Goal: Task Accomplishment & Management: Use online tool/utility

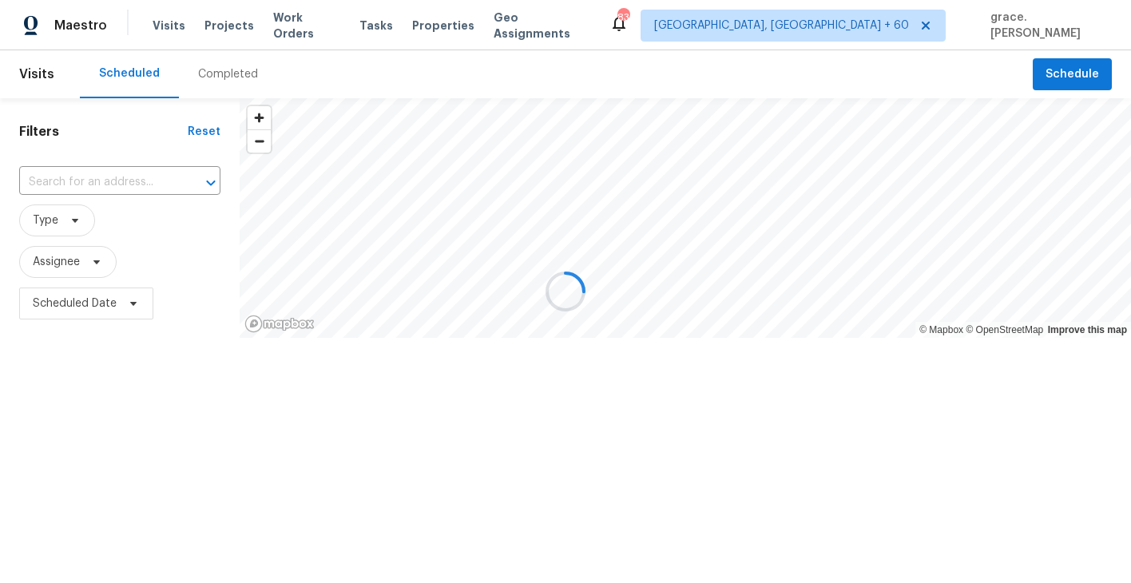
click at [128, 171] on div at bounding box center [565, 291] width 1131 height 583
click at [130, 178] on div at bounding box center [565, 291] width 1131 height 583
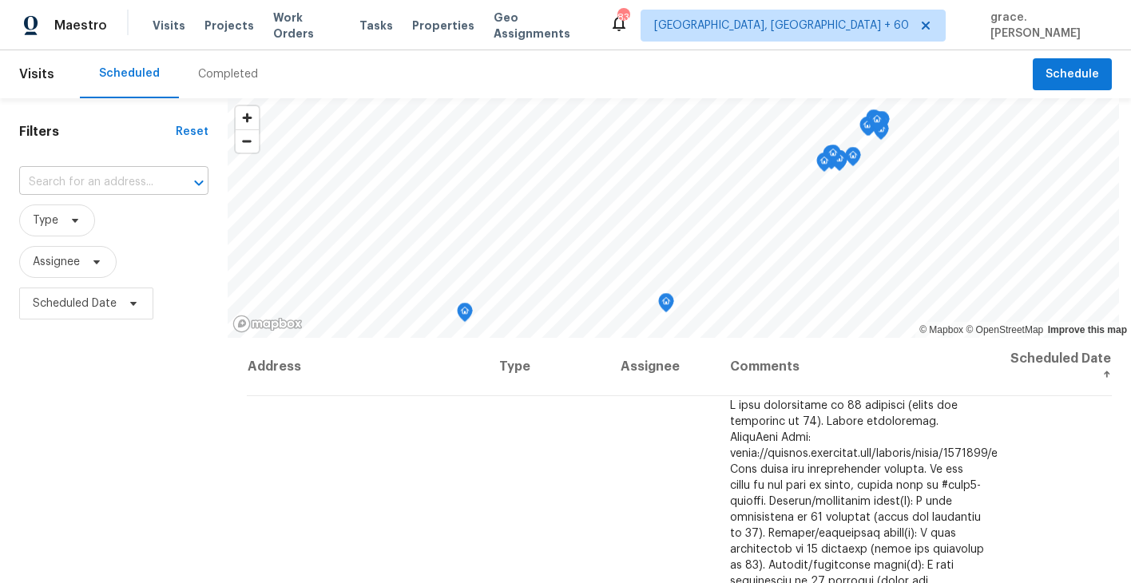
click at [129, 183] on input "text" at bounding box center [91, 182] width 145 height 25
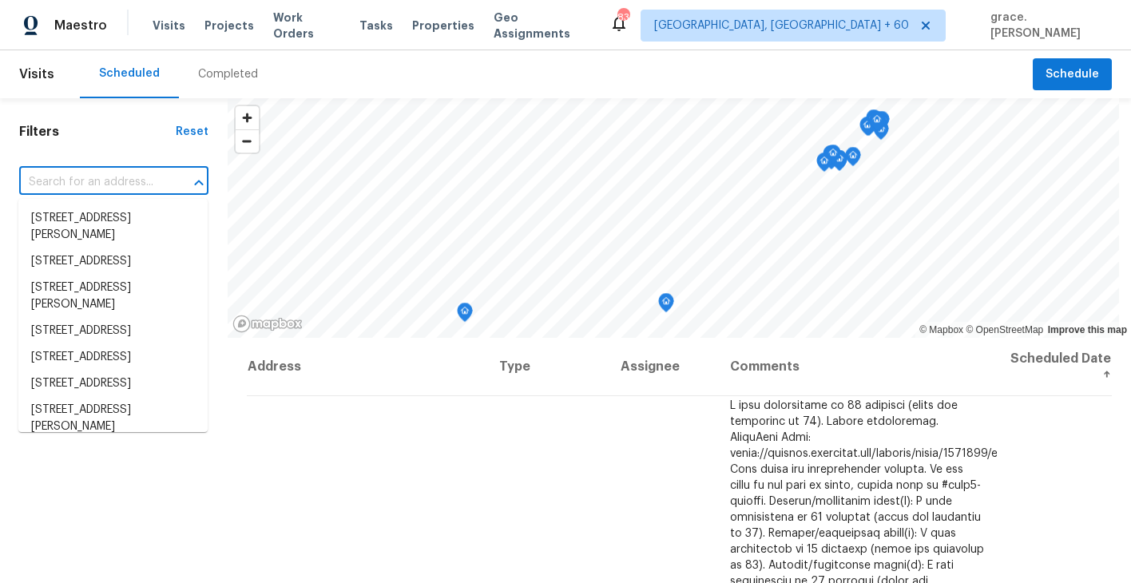
paste input "[STREET_ADDRESS],"
type input "[STREET_ADDRESS],"
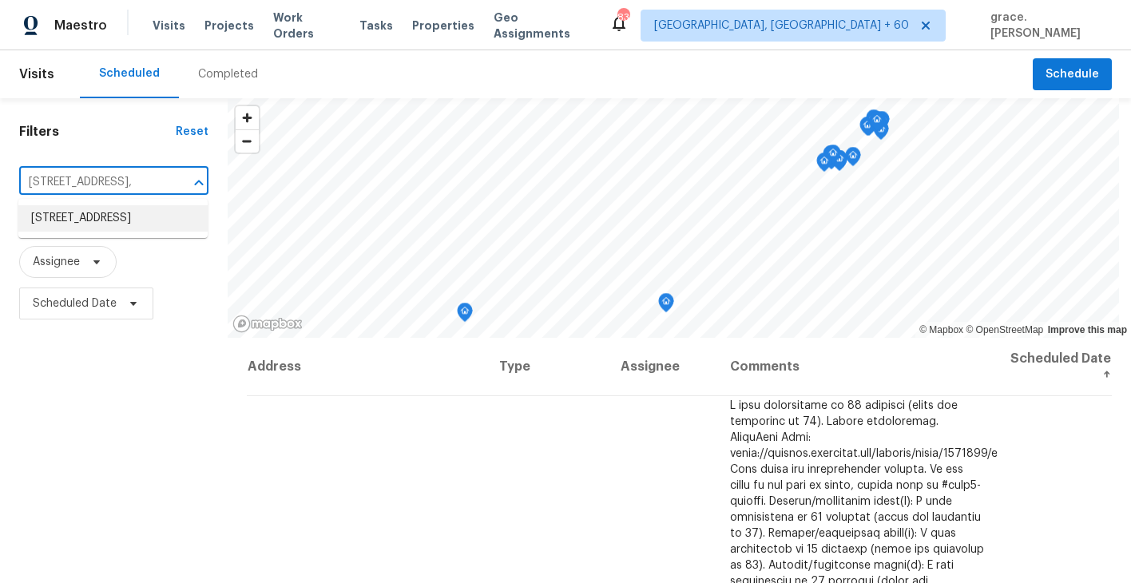
click at [109, 212] on li "[STREET_ADDRESS]" at bounding box center [112, 218] width 189 height 26
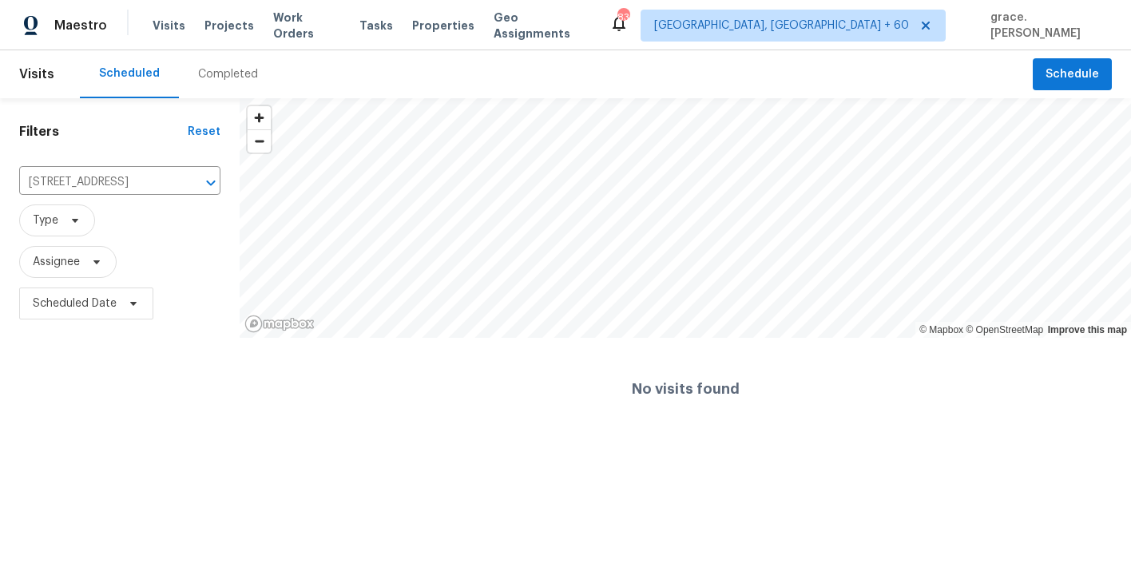
click at [221, 69] on div "Completed" at bounding box center [228, 74] width 60 height 16
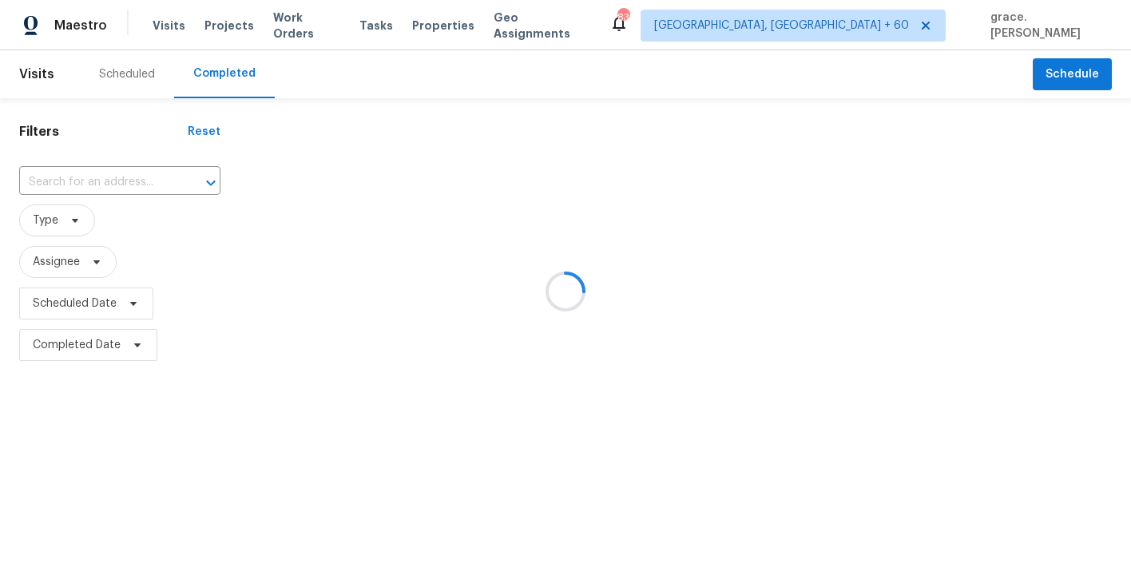
click at [125, 181] on div at bounding box center [565, 291] width 1131 height 583
click at [110, 179] on div at bounding box center [565, 291] width 1131 height 583
click at [120, 204] on div at bounding box center [565, 291] width 1131 height 583
click at [208, 177] on div at bounding box center [565, 291] width 1131 height 583
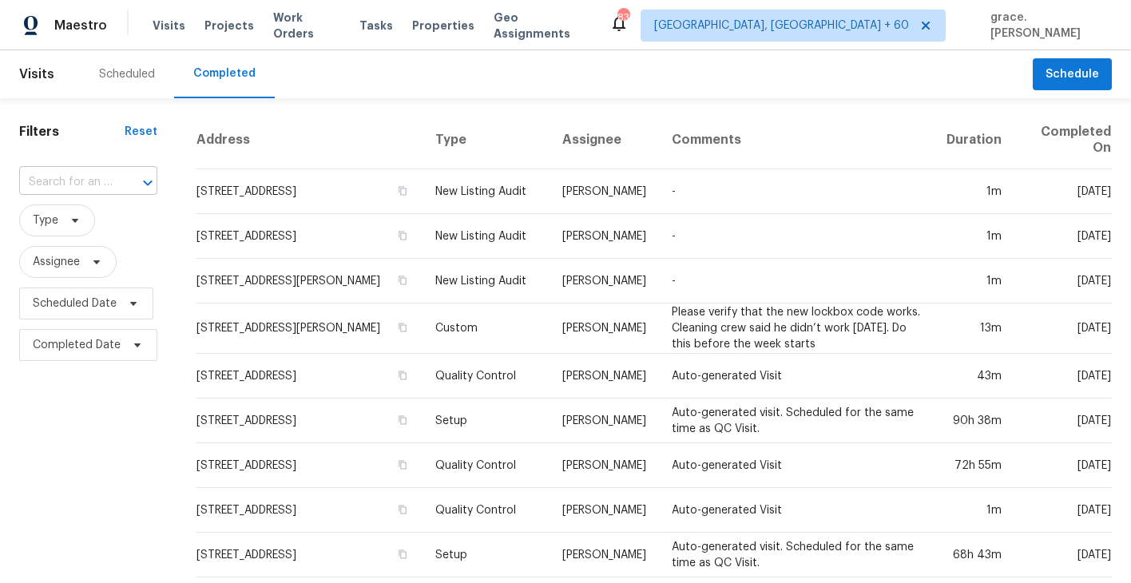
click at [76, 186] on input "text" at bounding box center [65, 182] width 93 height 25
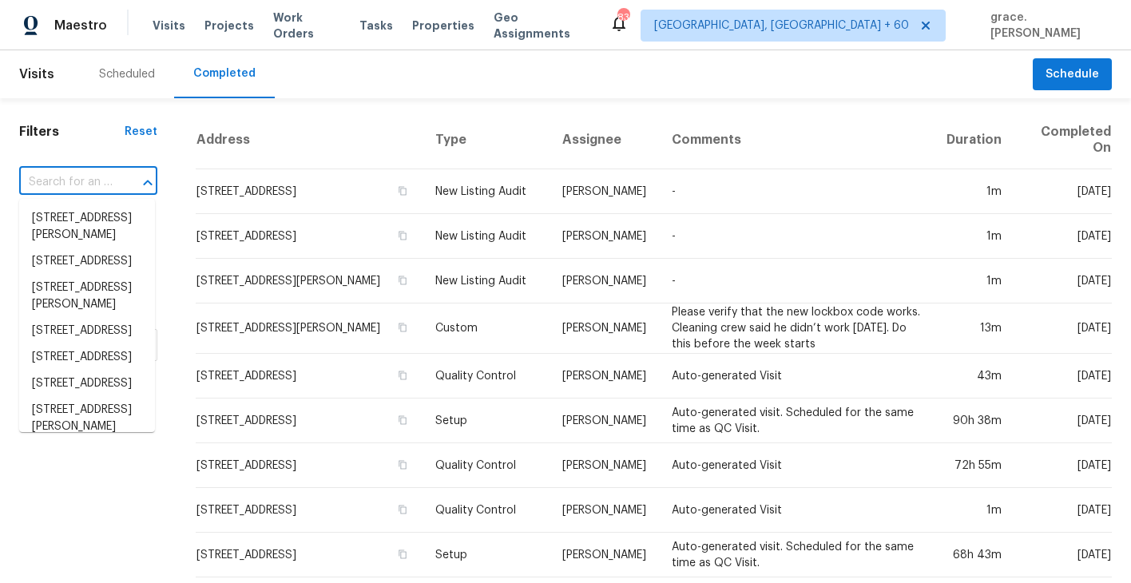
paste input "[STREET_ADDRESS],"
type input "[STREET_ADDRESS],"
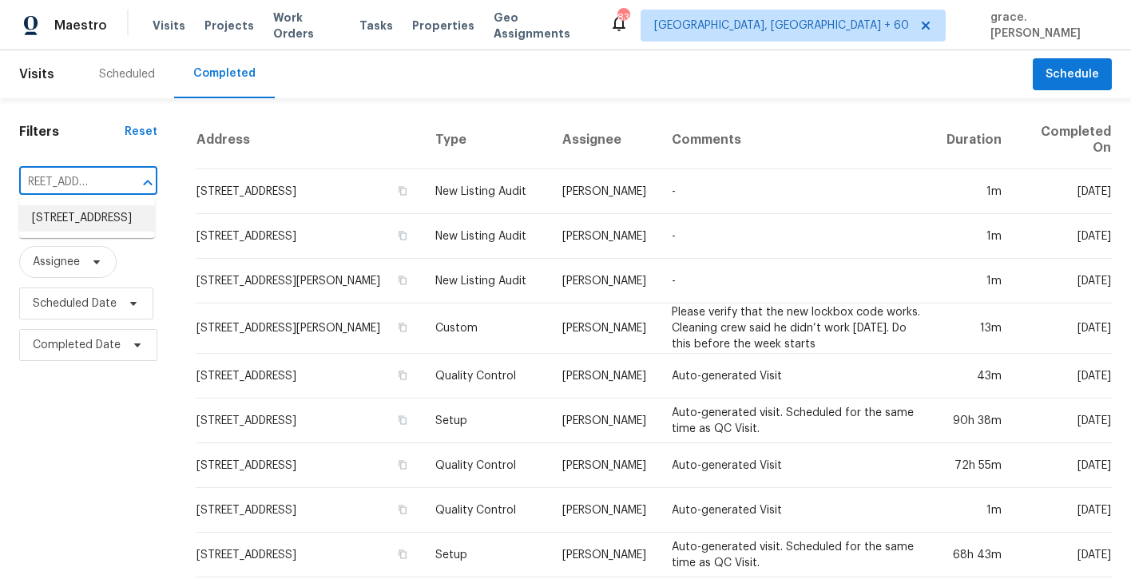
click at [80, 220] on li "[STREET_ADDRESS]" at bounding box center [87, 218] width 136 height 26
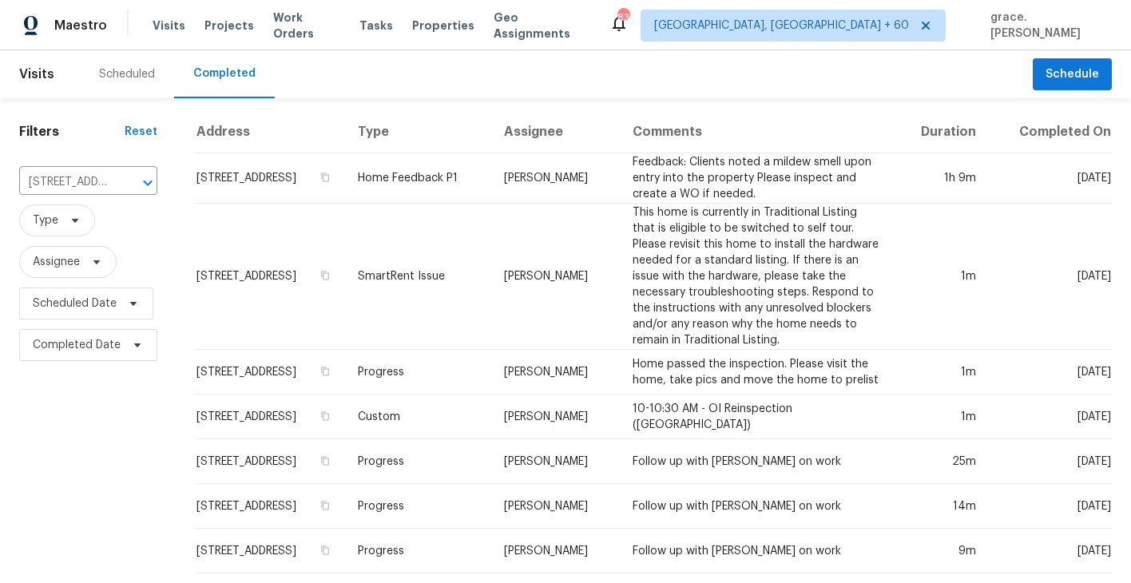
click at [121, 77] on div "Scheduled" at bounding box center [127, 74] width 56 height 16
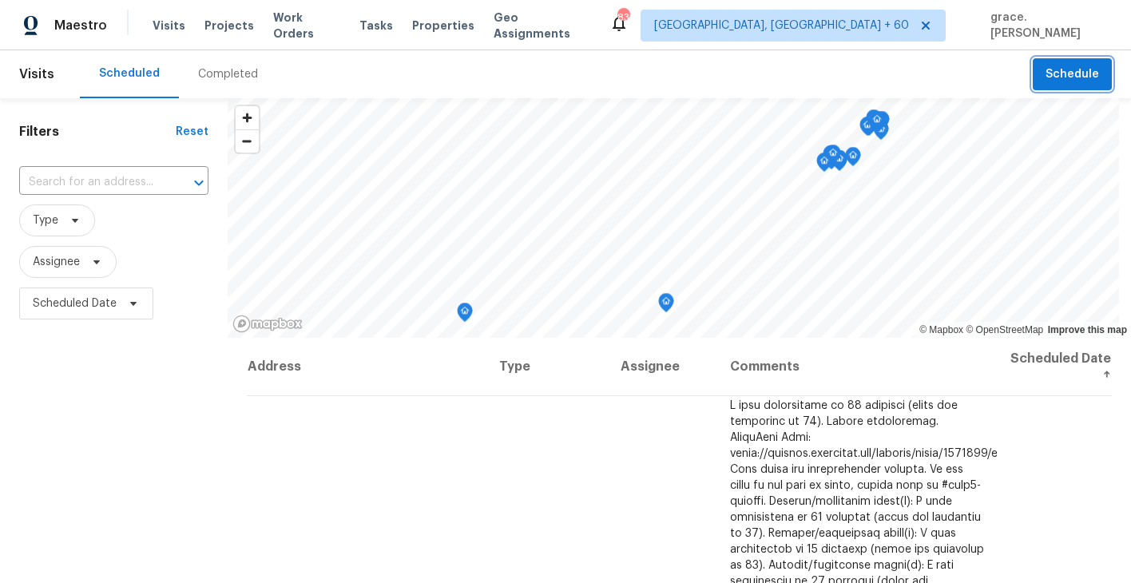
click at [1078, 61] on button "Schedule" at bounding box center [1072, 74] width 79 height 33
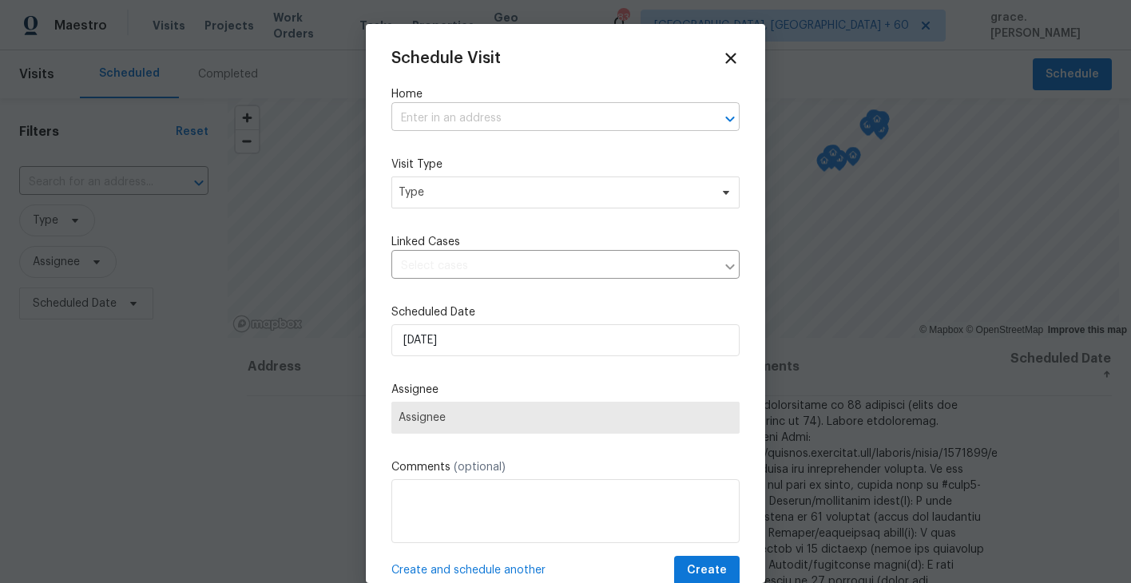
click at [520, 117] on input "text" at bounding box center [543, 118] width 304 height 25
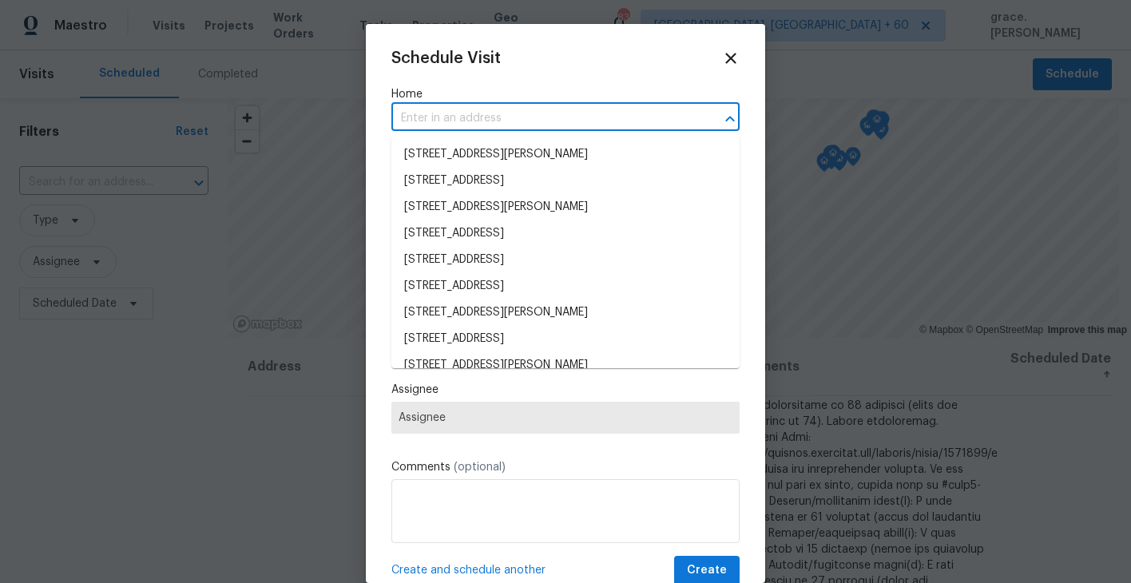
paste input "[STREET_ADDRESS],"
type input "[STREET_ADDRESS],"
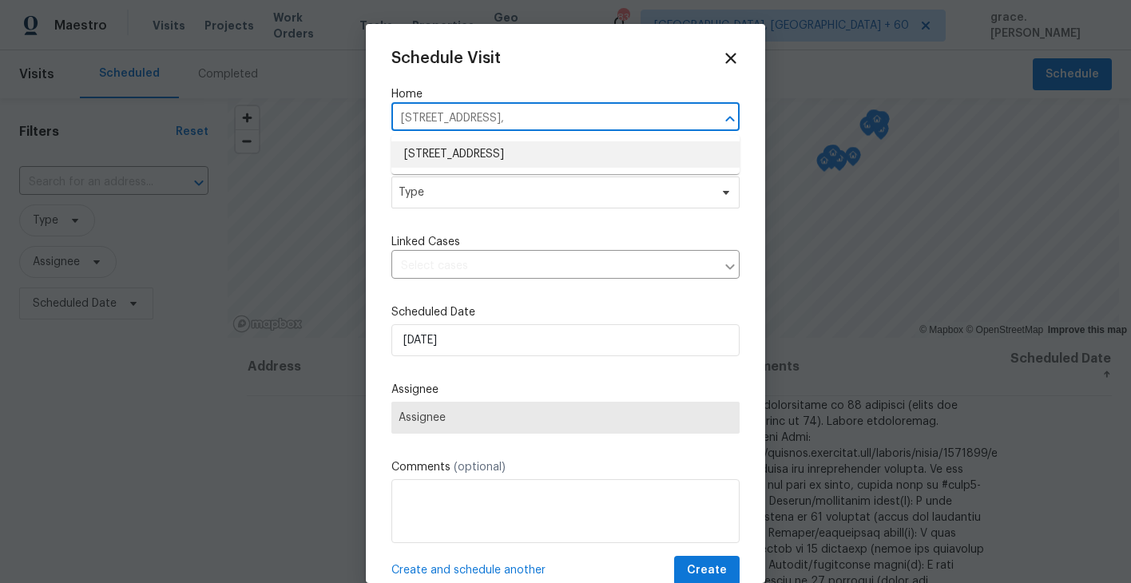
click at [501, 166] on li "[STREET_ADDRESS]" at bounding box center [565, 154] width 348 height 26
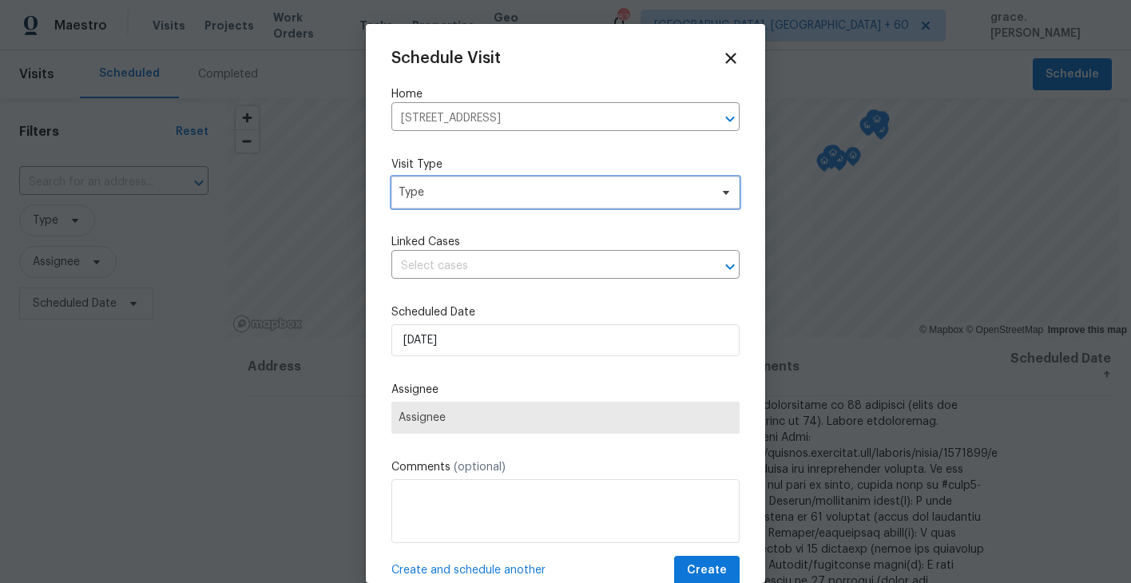
click at [462, 197] on span "Type" at bounding box center [554, 192] width 311 height 16
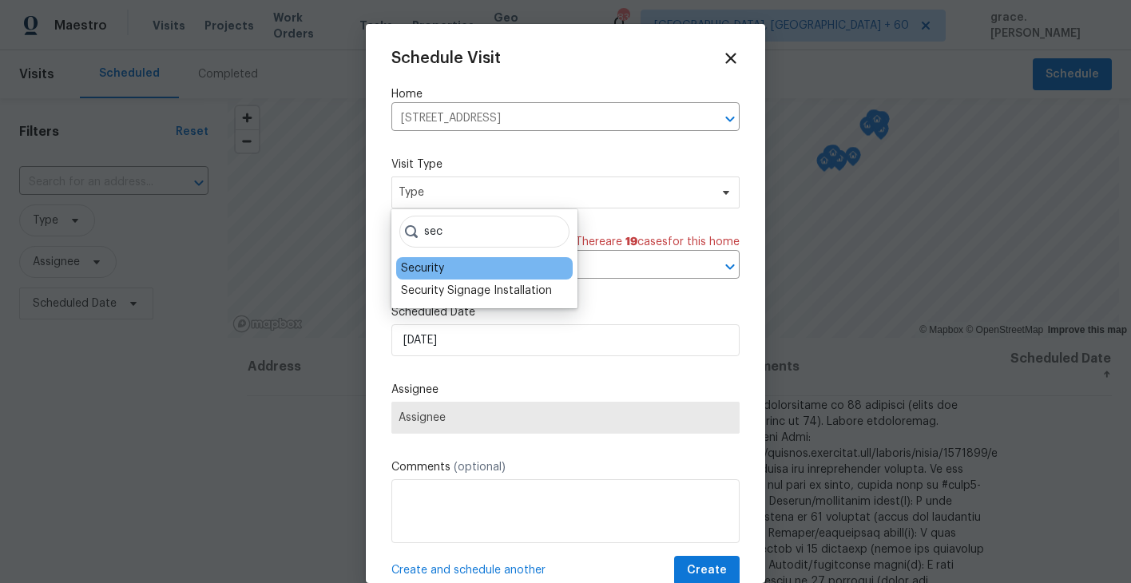
type input "sec"
click at [454, 271] on div "Security" at bounding box center [484, 268] width 177 height 22
click at [437, 271] on div "Security" at bounding box center [422, 268] width 43 height 16
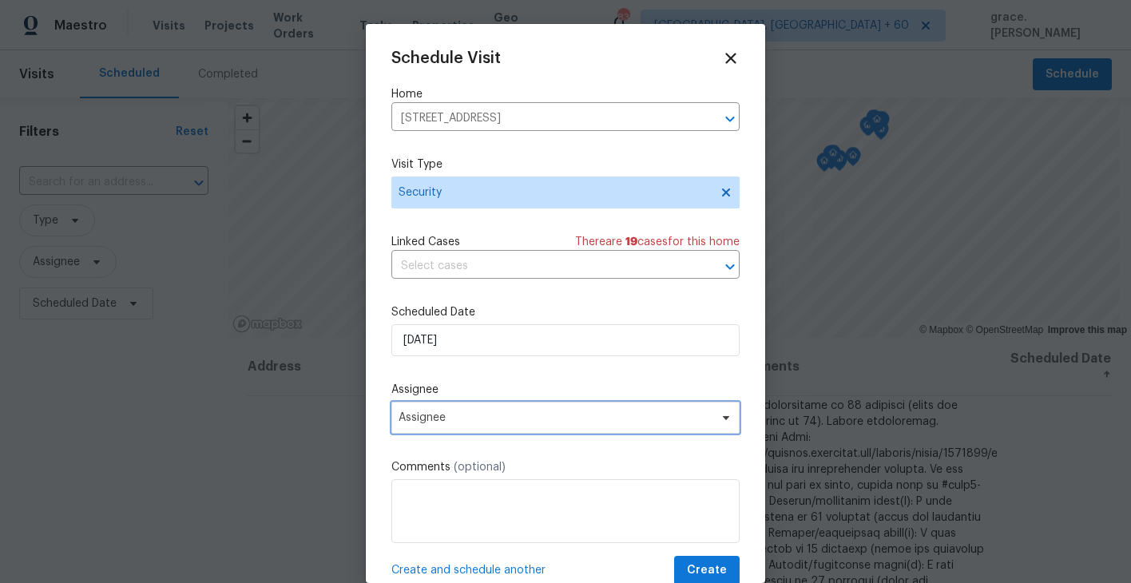
click at [436, 415] on span "Assignee" at bounding box center [555, 417] width 313 height 13
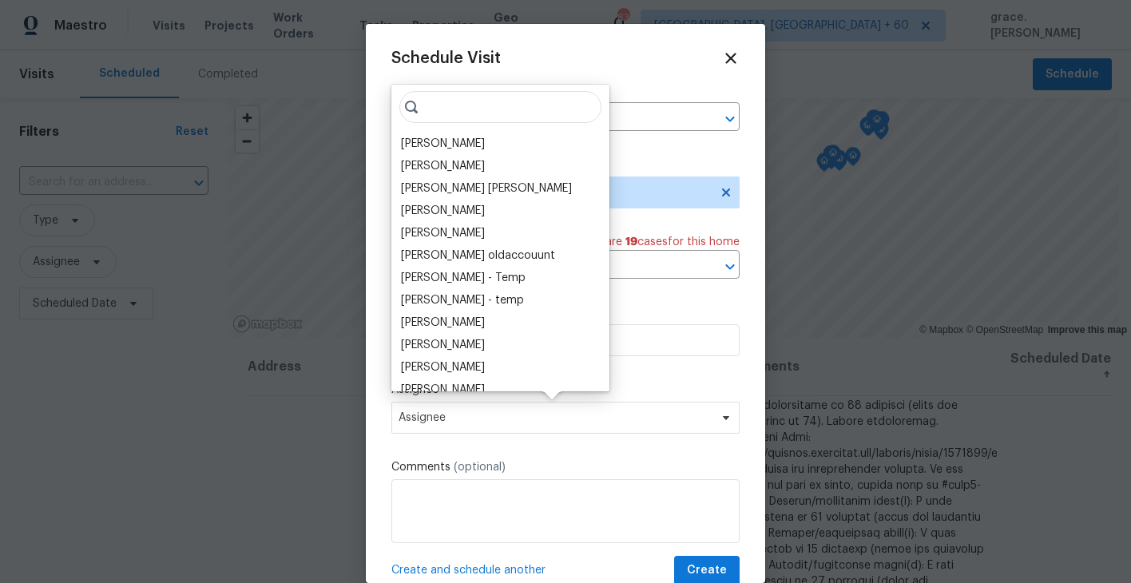
click at [434, 138] on div "[PERSON_NAME]" at bounding box center [443, 144] width 84 height 16
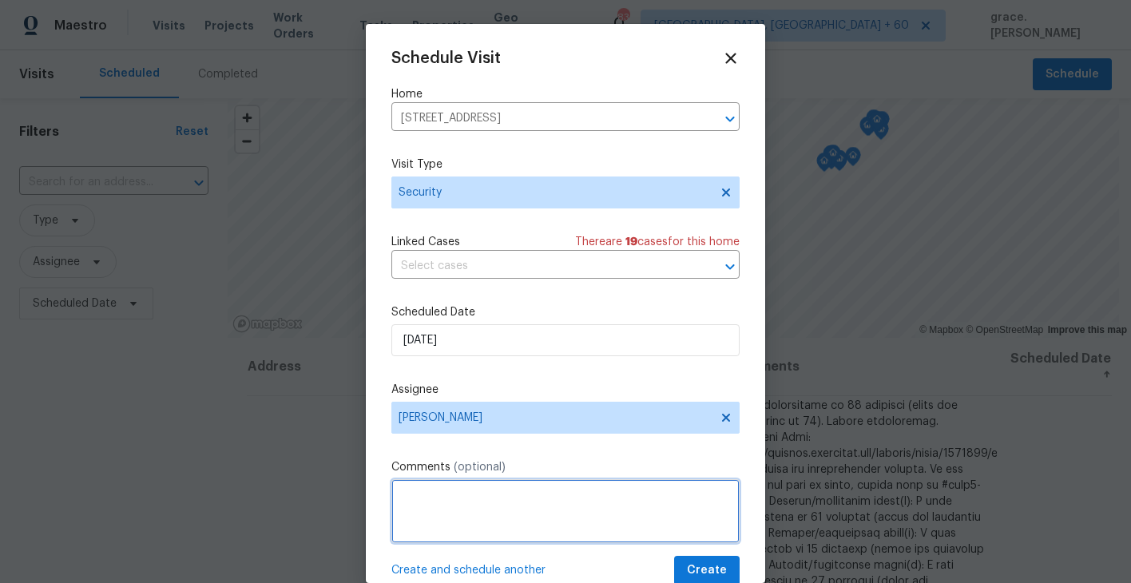
click at [494, 526] on textarea at bounding box center [565, 511] width 348 height 64
click at [703, 492] on textarea "Rental scam victim notifed us ther the LB is broken and suspect has the code." at bounding box center [565, 511] width 348 height 64
click at [557, 514] on textarea "Rental scam victim notifed us ther the LB is broken and a suspect has the code." at bounding box center [565, 511] width 348 height 64
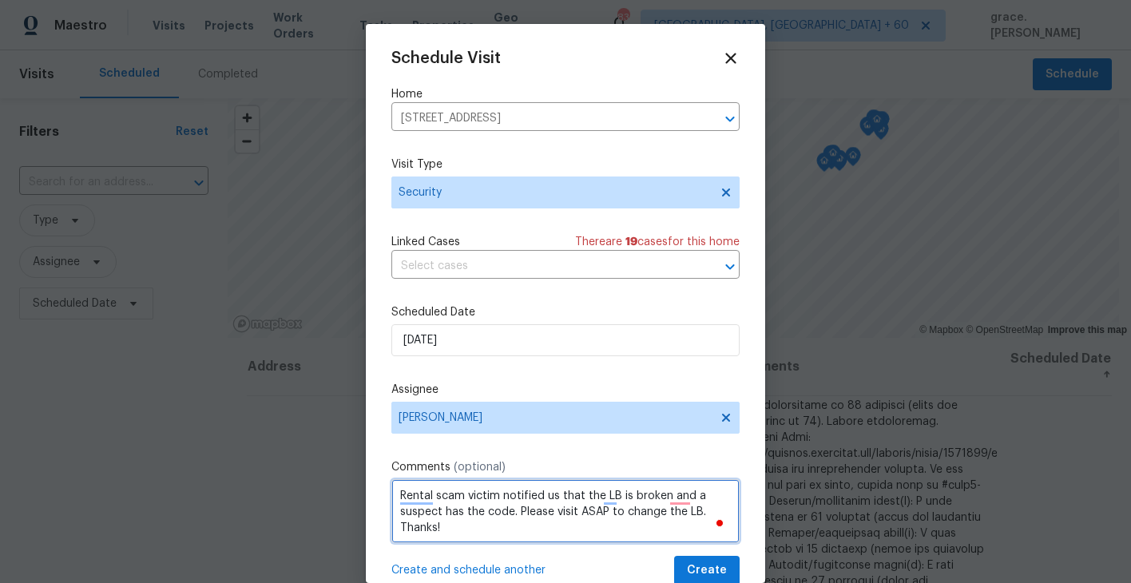
click at [577, 532] on textarea "Rental scam victim notified us that the LB is broken and a suspect has the code…" at bounding box center [565, 511] width 348 height 64
type textarea "Rental scam victim notified us that the LB is broken and a suspect has the code…"
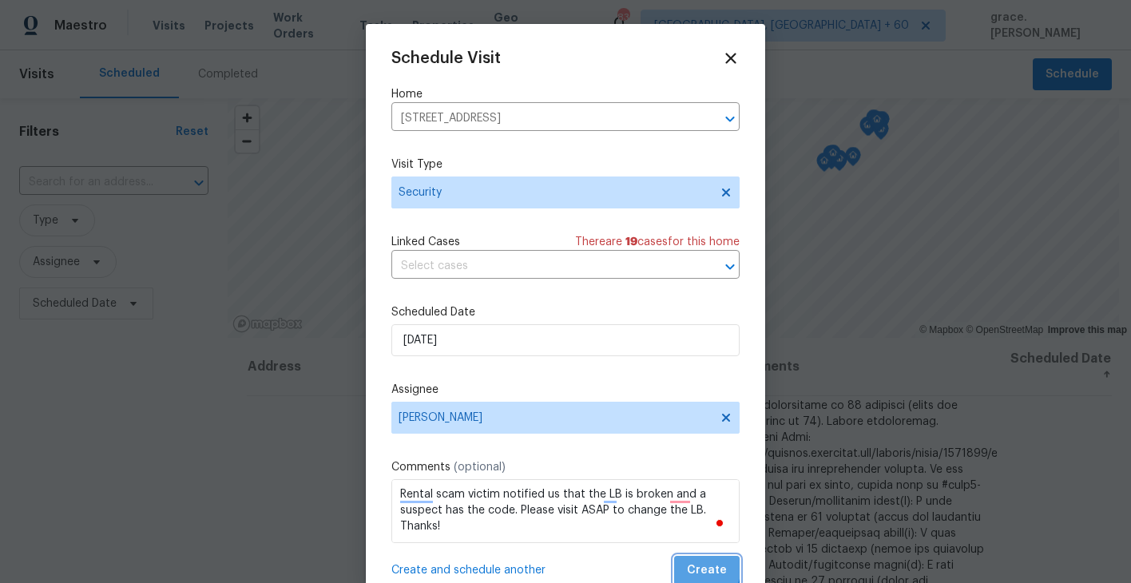
click at [697, 567] on span "Create" at bounding box center [707, 571] width 40 height 20
